Goal: Information Seeking & Learning: Learn about a topic

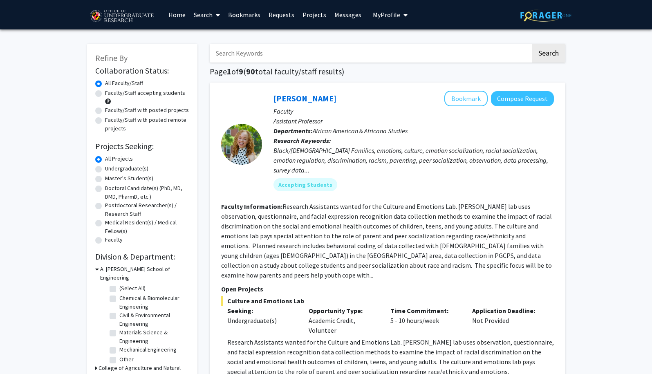
click at [123, 169] on label "Undergraduate(s)" at bounding box center [126, 168] width 43 height 9
click at [110, 169] on input "Undergraduate(s)" at bounding box center [107, 166] width 5 height 5
radio input "true"
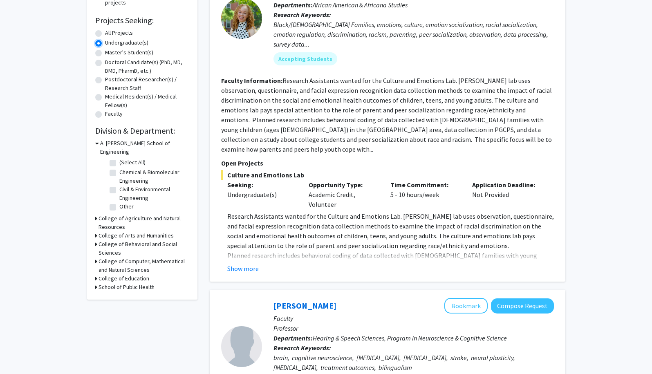
scroll to position [134, 0]
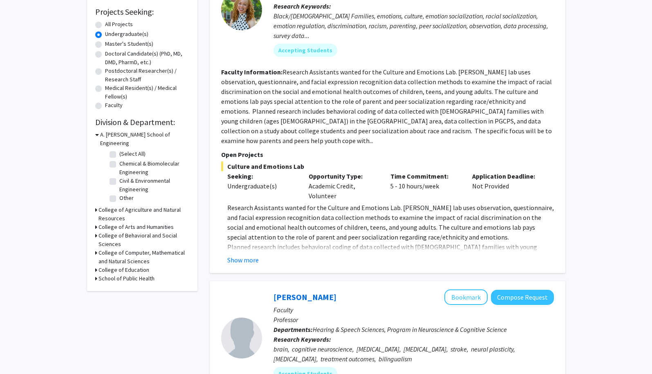
click at [118, 223] on h3 "College of Arts and Humanities" at bounding box center [136, 227] width 75 height 9
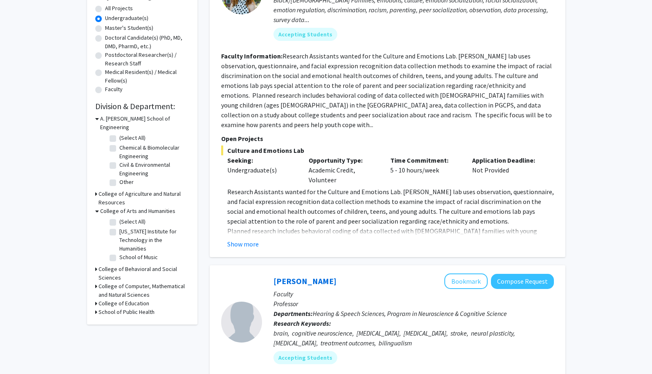
scroll to position [152, 0]
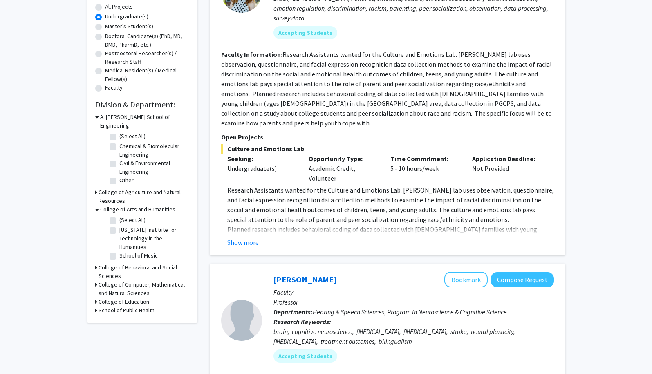
click at [116, 263] on h3 "College of Behavioral and Social Sciences" at bounding box center [144, 271] width 91 height 17
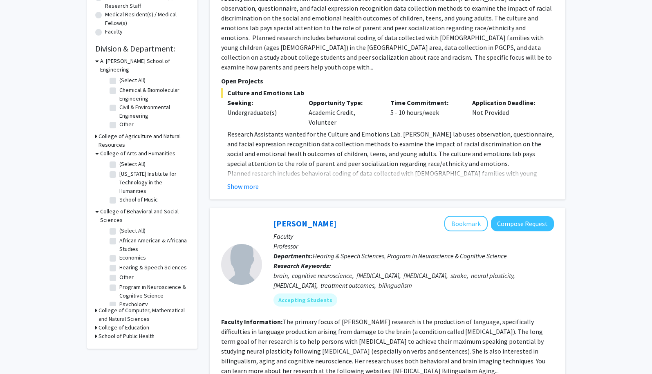
scroll to position [223, 0]
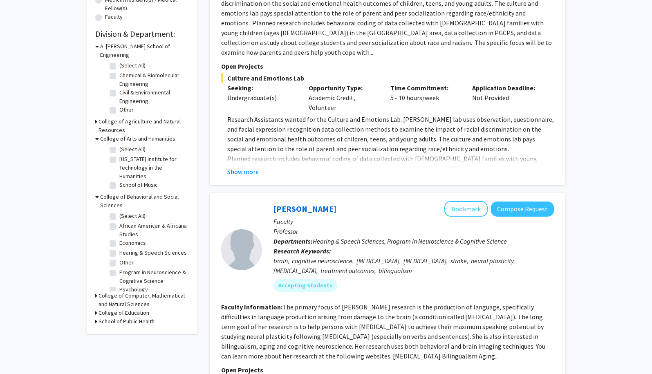
click at [113, 291] on h3 "College of Computer, Mathematical and Natural Sciences" at bounding box center [144, 299] width 91 height 17
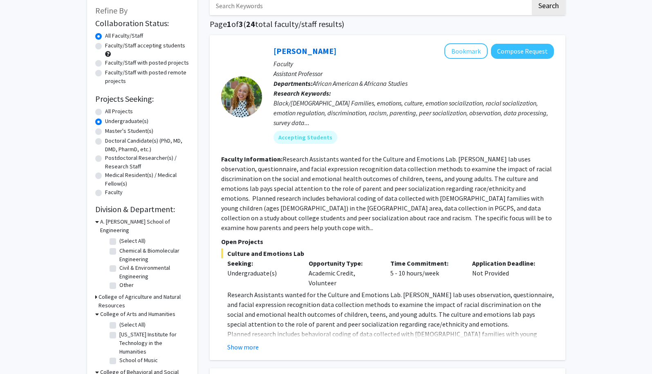
scroll to position [47, 0]
click at [240, 343] on button "Show more" at bounding box center [242, 348] width 31 height 10
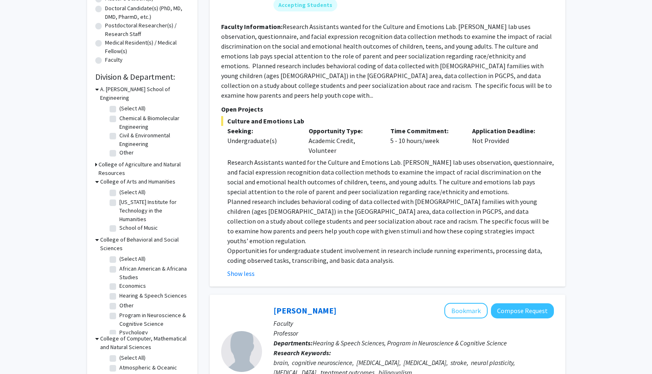
scroll to position [181, 0]
click at [240, 339] on div at bounding box center [241, 350] width 41 height 41
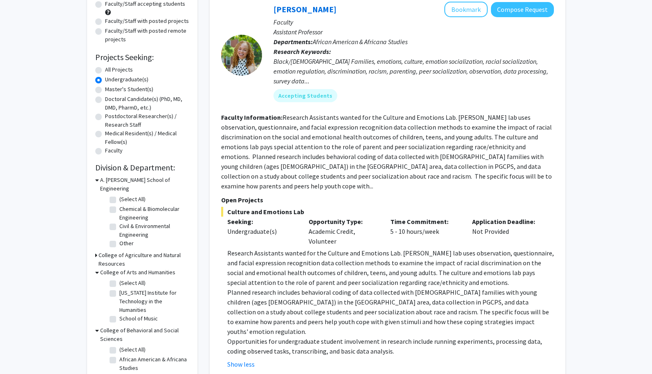
scroll to position [0, 0]
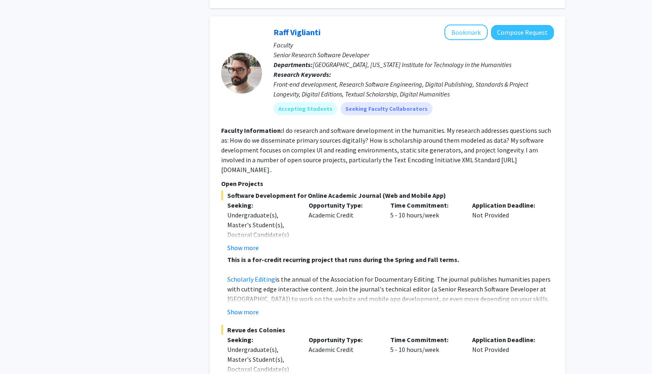
scroll to position [2507, 0]
click at [256, 307] on button "Show more" at bounding box center [242, 312] width 31 height 10
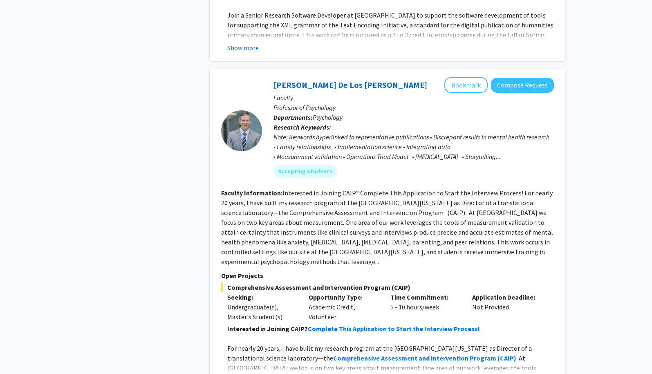
scroll to position [3087, 0]
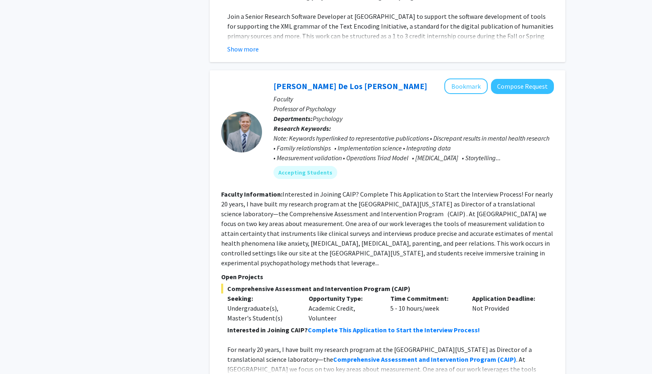
click at [395, 190] on fg-read-more "Interested in Joining CAIP? Complete This Application to Start the Interview Pr…" at bounding box center [387, 228] width 332 height 77
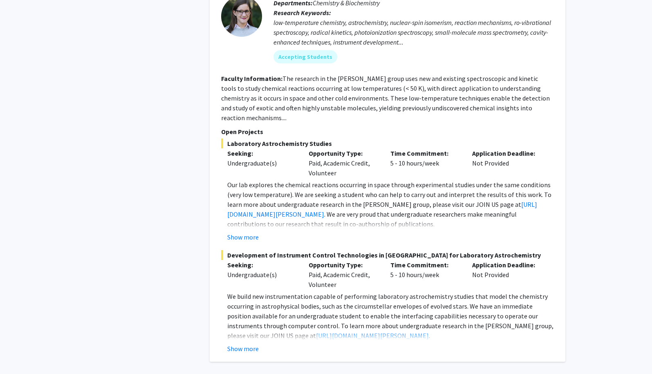
scroll to position [3883, 0]
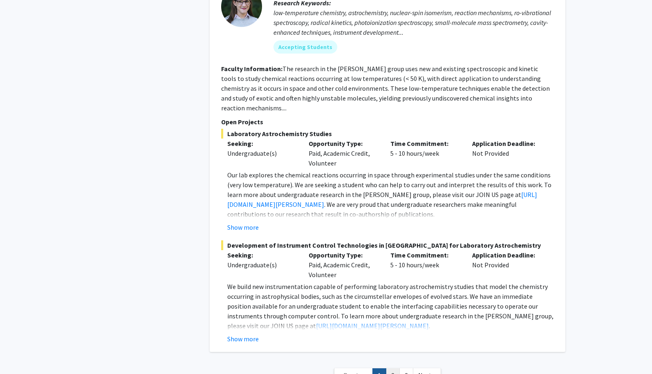
click at [392, 368] on link "2" at bounding box center [393, 375] width 14 height 14
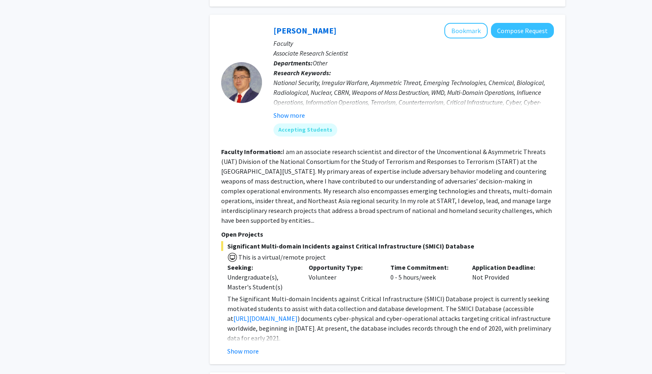
scroll to position [611, 0]
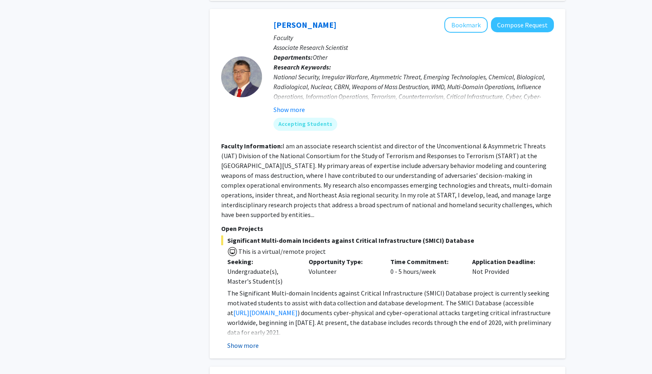
click at [252, 342] on button "Show more" at bounding box center [242, 345] width 31 height 10
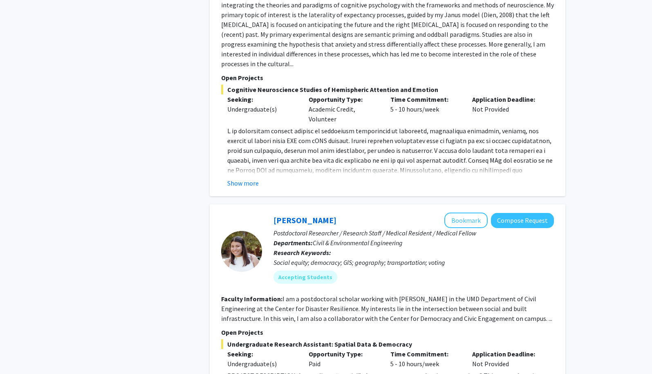
scroll to position [2796, 0]
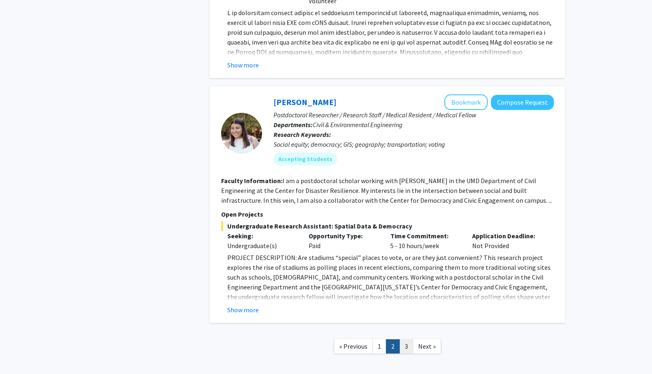
click at [408, 339] on link "3" at bounding box center [406, 346] width 14 height 14
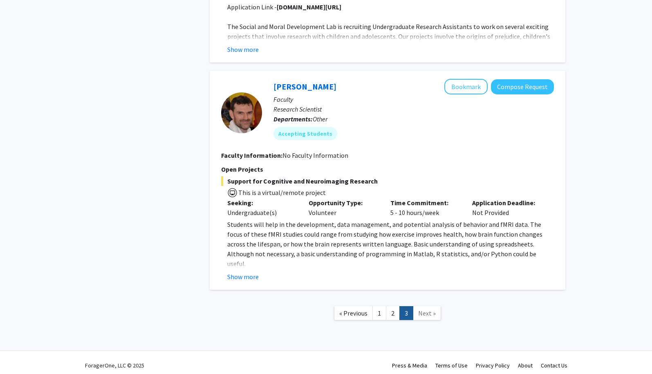
scroll to position [717, 0]
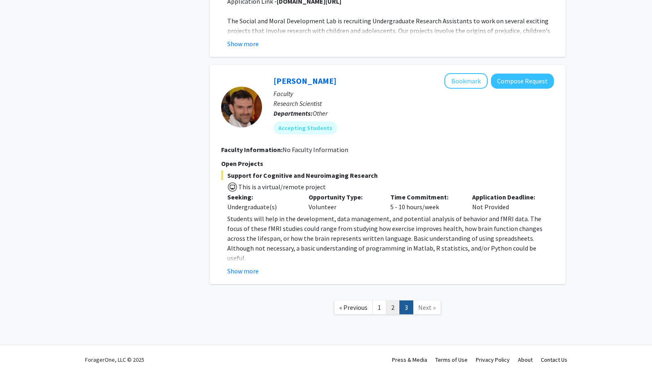
click at [389, 301] on link "2" at bounding box center [393, 307] width 14 height 14
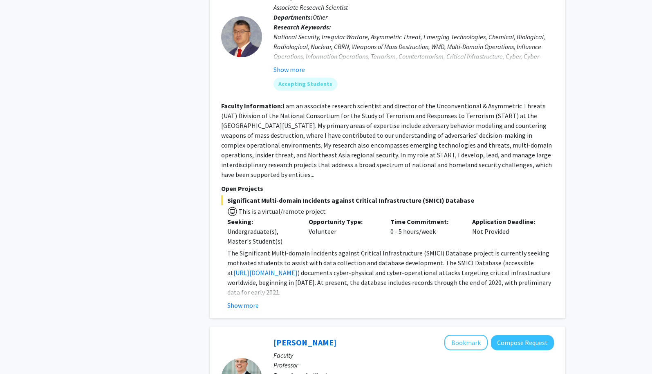
scroll to position [659, 0]
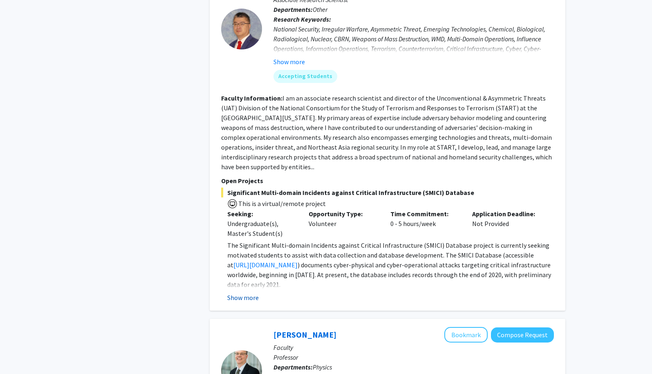
click at [246, 297] on button "Show more" at bounding box center [242, 298] width 31 height 10
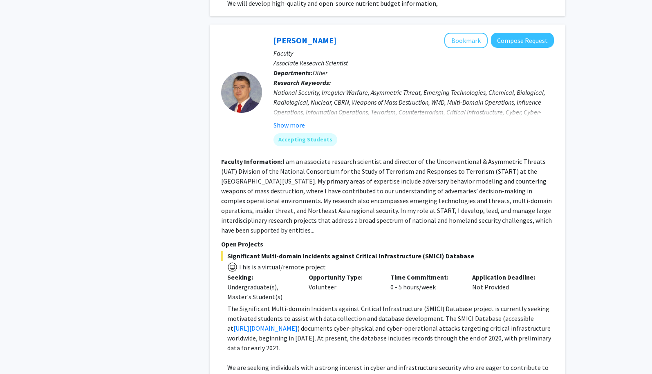
scroll to position [556, 0]
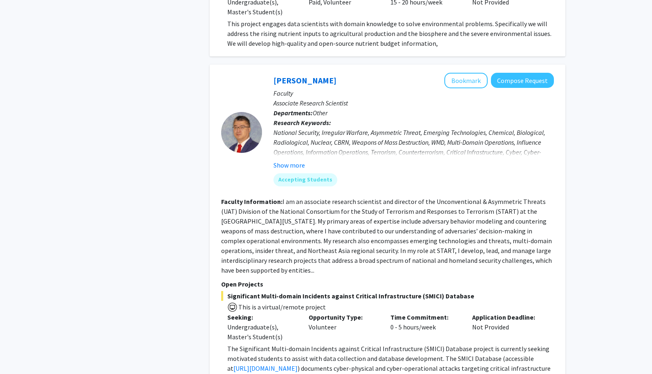
click at [395, 206] on section "Faculty Information: I am an associate research scientist and director of the U…" at bounding box center [387, 236] width 333 height 78
click at [298, 164] on button "Show more" at bounding box center [288, 165] width 31 height 10
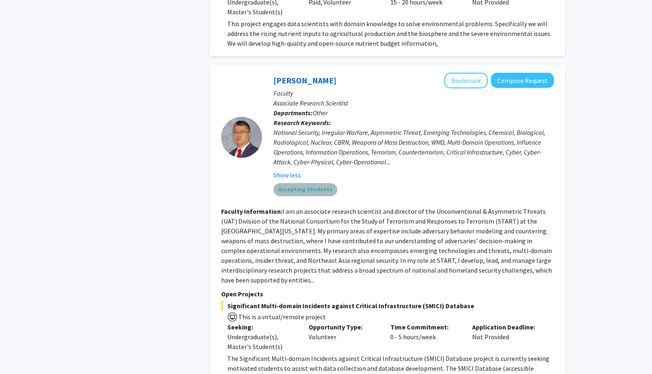
click at [312, 190] on mat-chip "Accepting Students" at bounding box center [305, 189] width 64 height 13
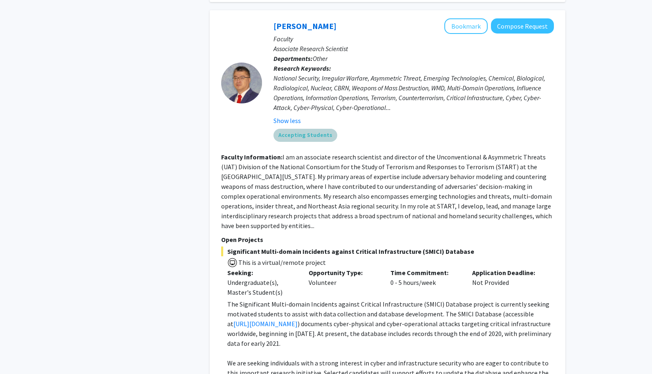
scroll to position [610, 0]
click at [329, 254] on span "Significant Multi-domain Incidents against Critical Infrastructure (SMICI) Data…" at bounding box center [387, 251] width 333 height 10
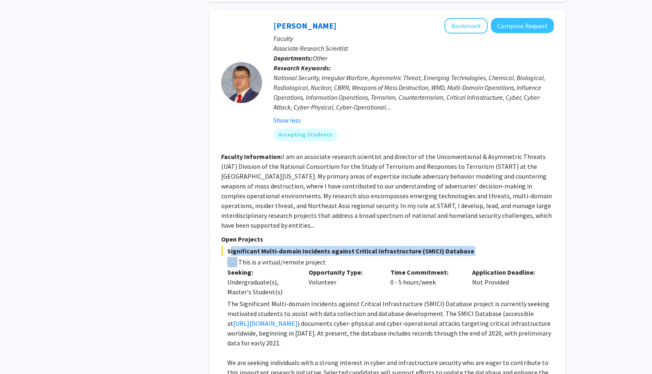
click at [329, 254] on span "Significant Multi-domain Incidents against Critical Infrastructure (SMICI) Data…" at bounding box center [387, 251] width 333 height 10
click at [328, 289] on div "Opportunity Type: Volunteer" at bounding box center [343, 281] width 82 height 29
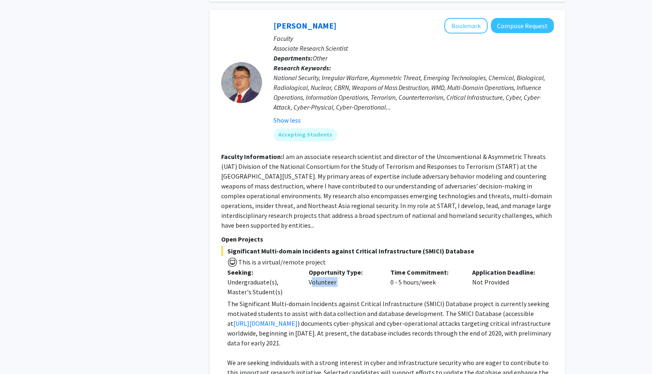
click at [328, 289] on div "Opportunity Type: Volunteer" at bounding box center [343, 281] width 82 height 29
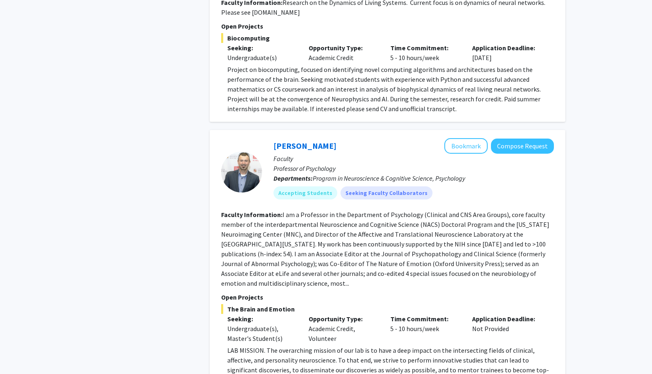
scroll to position [1261, 0]
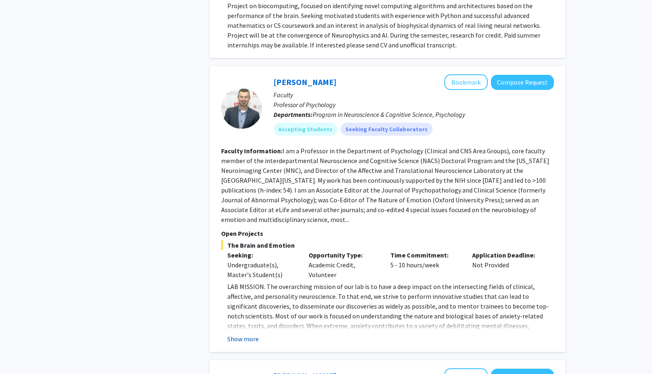
click at [240, 334] on button "Show more" at bounding box center [242, 339] width 31 height 10
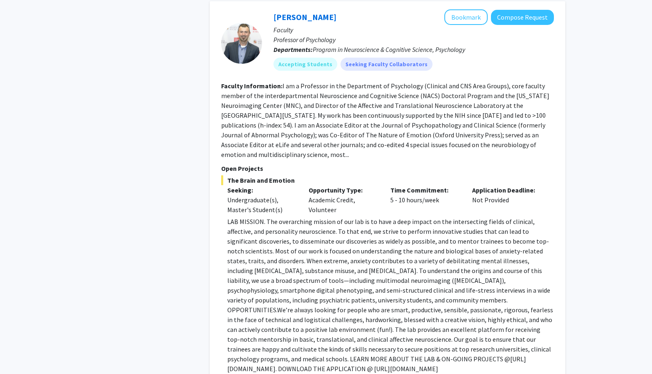
scroll to position [1327, 0]
drag, startPoint x: 234, startPoint y: 340, endPoint x: 300, endPoint y: 340, distance: 66.2
click at [300, 340] on p "LAB MISSION. The overarching mission of our lab is to have a deep impact on the…" at bounding box center [390, 294] width 327 height 157
copy p "[URL][DOMAIN_NAME]"
click at [344, 141] on fg-search-faculty "[PERSON_NAME] Bookmark Compose Request Faculty Professor of Psychology Departme…" at bounding box center [387, 197] width 333 height 377
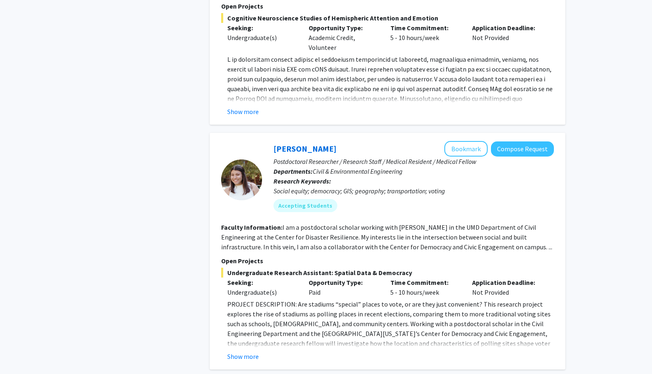
scroll to position [2879, 0]
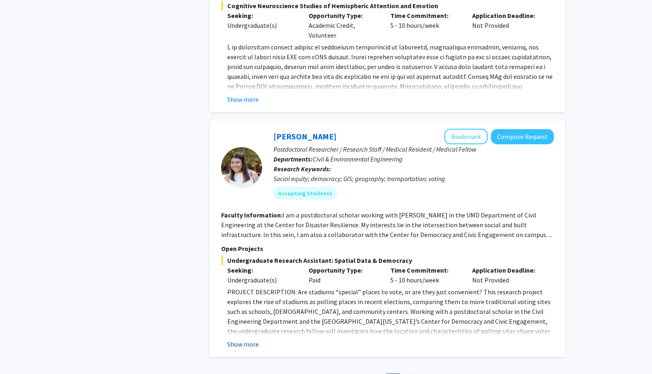
click at [249, 339] on button "Show more" at bounding box center [242, 344] width 31 height 10
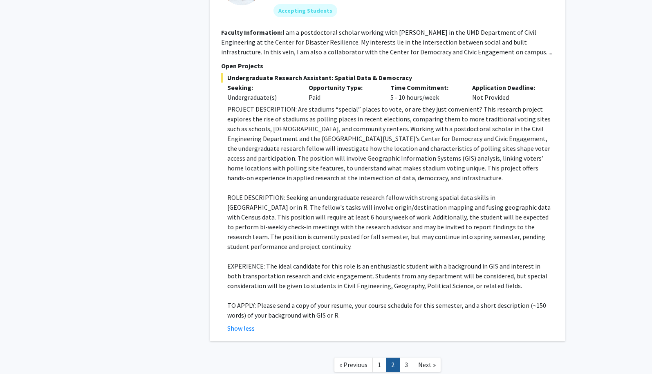
scroll to position [3070, 0]
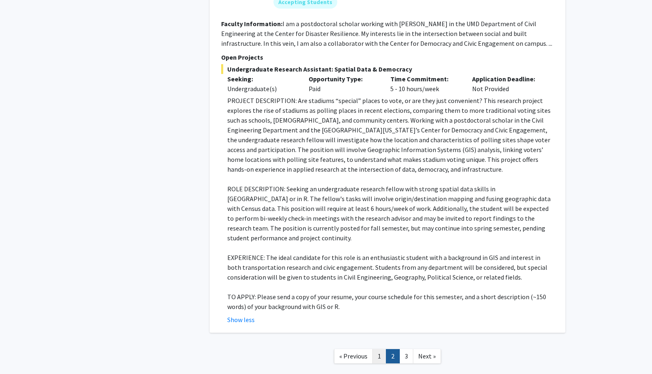
click at [383, 349] on link "1" at bounding box center [379, 356] width 14 height 14
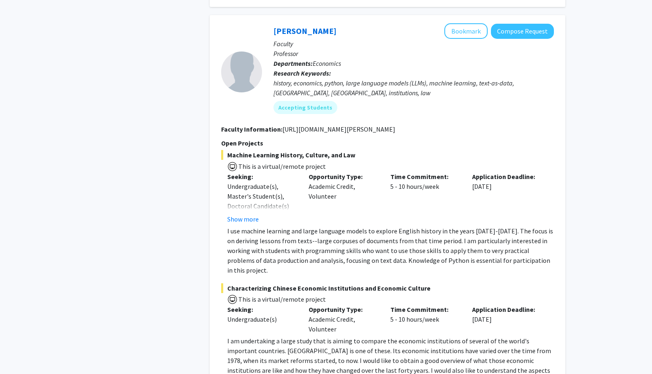
scroll to position [1164, 0]
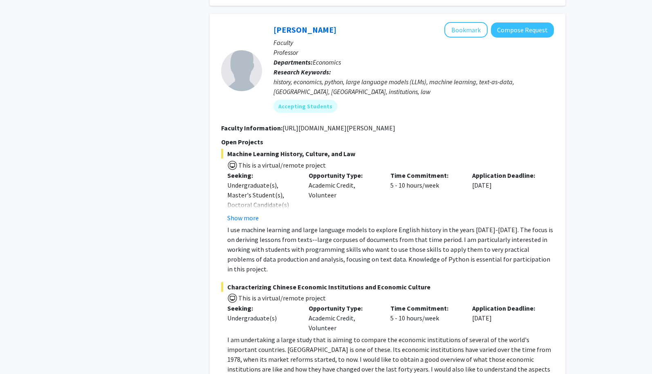
drag, startPoint x: 281, startPoint y: 115, endPoint x: 409, endPoint y: 125, distance: 127.9
click at [409, 125] on fg-search-faculty "[PERSON_NAME] Bookmark Compose Request Faculty Professor Departments: Economics…" at bounding box center [387, 209] width 333 height 375
copy fg-read-more "[URL][DOMAIN_NAME][PERSON_NAME]"
